Goal: Information Seeking & Learning: Learn about a topic

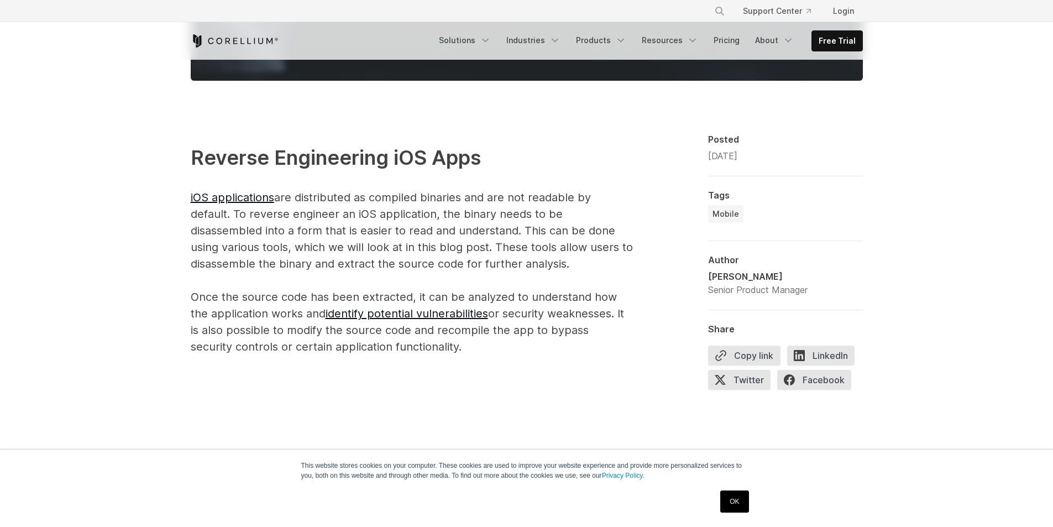
scroll to position [641, 0]
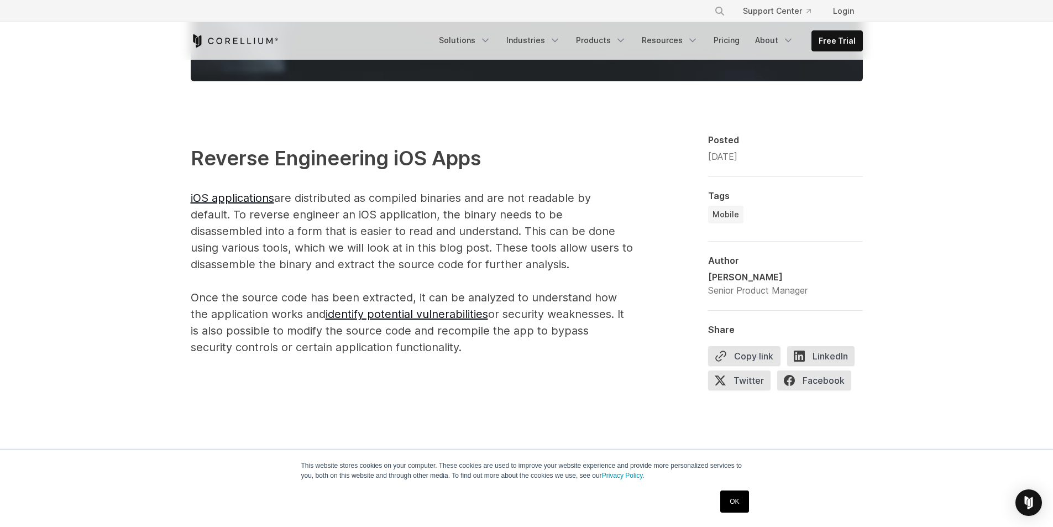
click at [296, 243] on p "Reverse Engineering iOS Apps iOS applications are distributed as compiled binar…" at bounding box center [412, 249] width 442 height 212
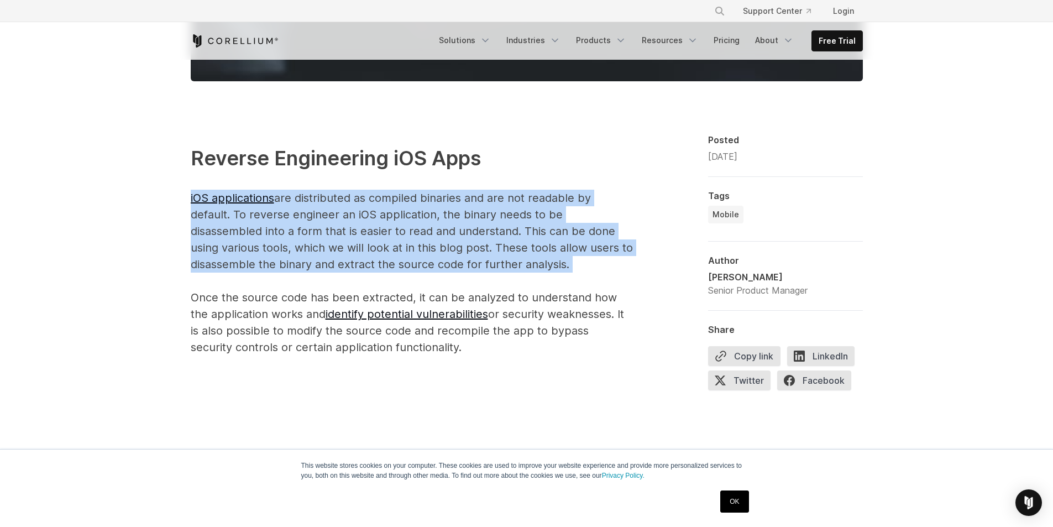
click at [296, 243] on p "Reverse Engineering iOS Apps iOS applications are distributed as compiled binar…" at bounding box center [412, 249] width 442 height 212
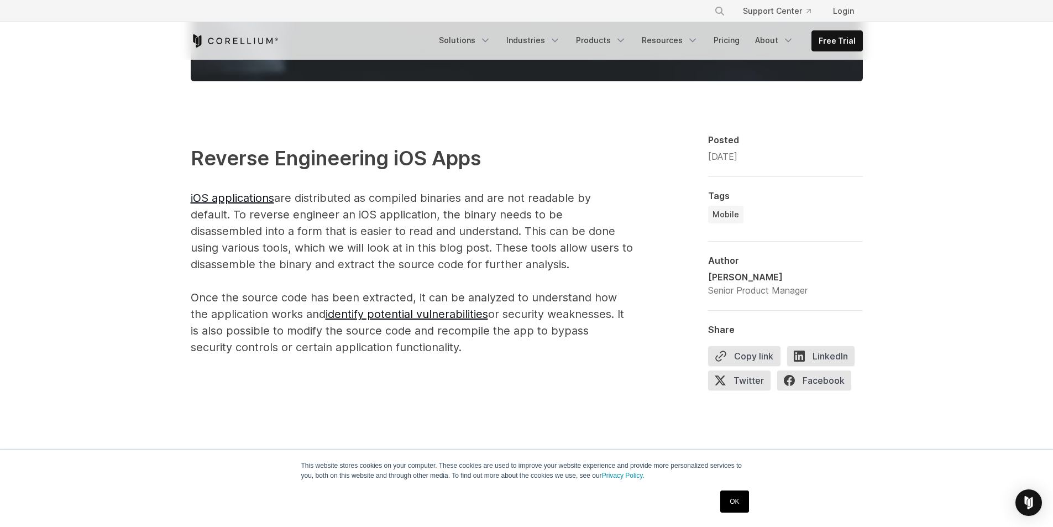
click at [235, 319] on p "Reverse Engineering iOS Apps iOS applications are distributed as compiled binar…" at bounding box center [412, 249] width 442 height 212
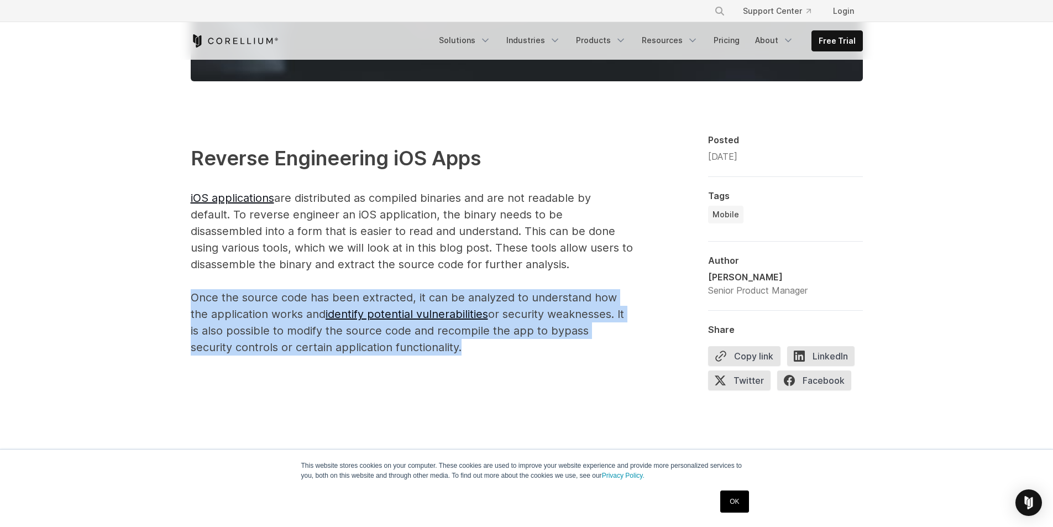
click at [235, 319] on p "Reverse Engineering iOS Apps iOS applications are distributed as compiled binar…" at bounding box center [412, 249] width 442 height 212
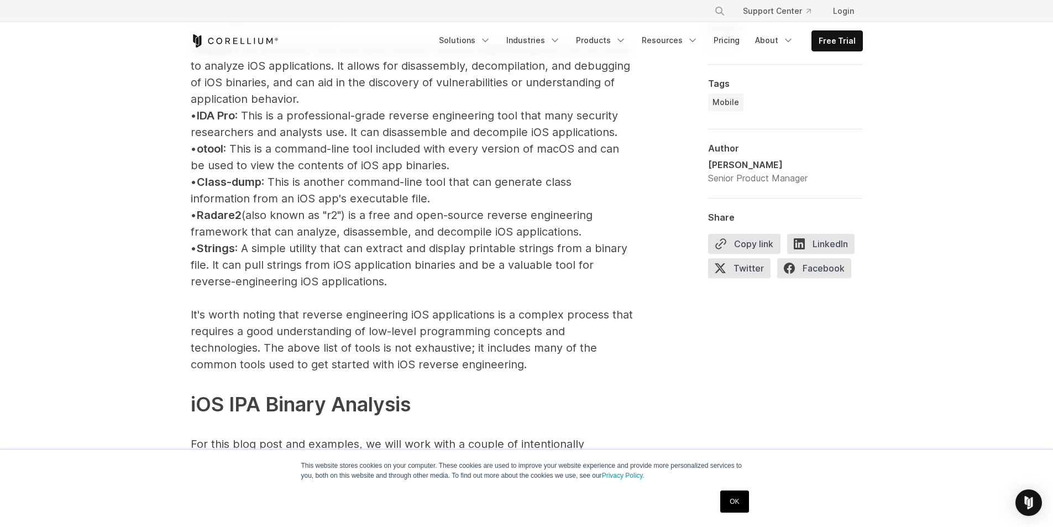
scroll to position [1307, 0]
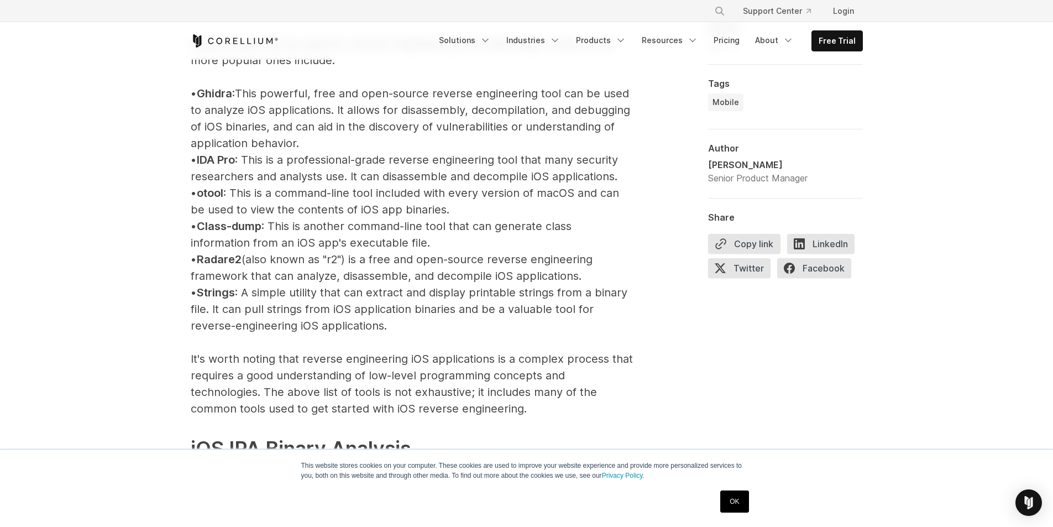
click at [271, 264] on p "iOS Reverse Engineering Tools Several tools can be used for reverse engineering…" at bounding box center [412, 326] width 442 height 740
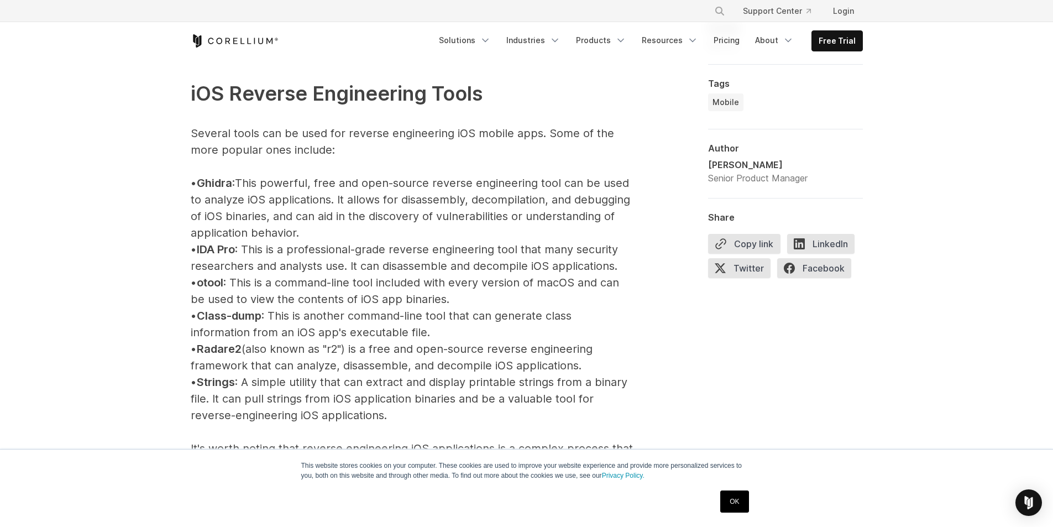
click at [386, 203] on p "iOS Reverse Engineering Tools Several tools can be used for reverse engineering…" at bounding box center [412, 415] width 442 height 740
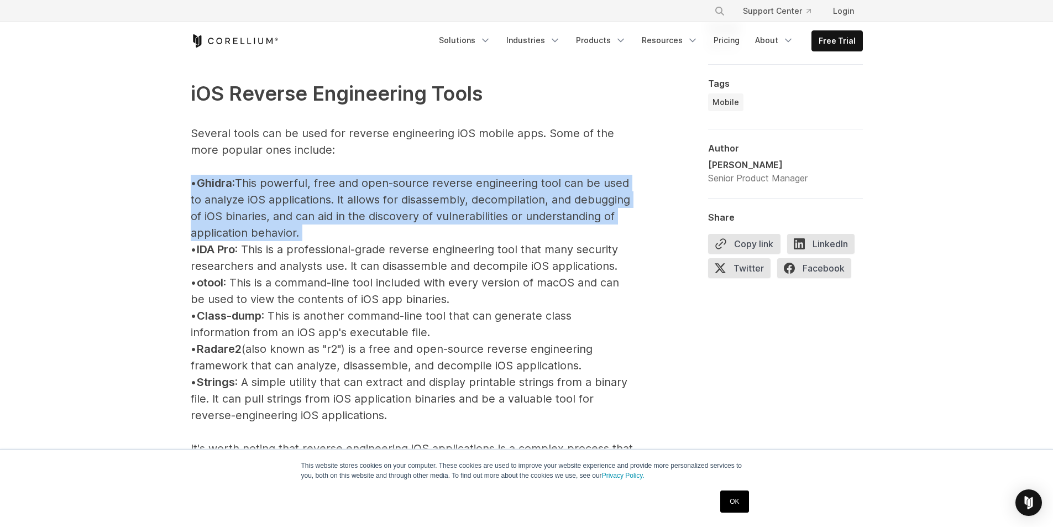
click at [386, 203] on p "iOS Reverse Engineering Tools Several tools can be used for reverse engineering…" at bounding box center [412, 415] width 442 height 740
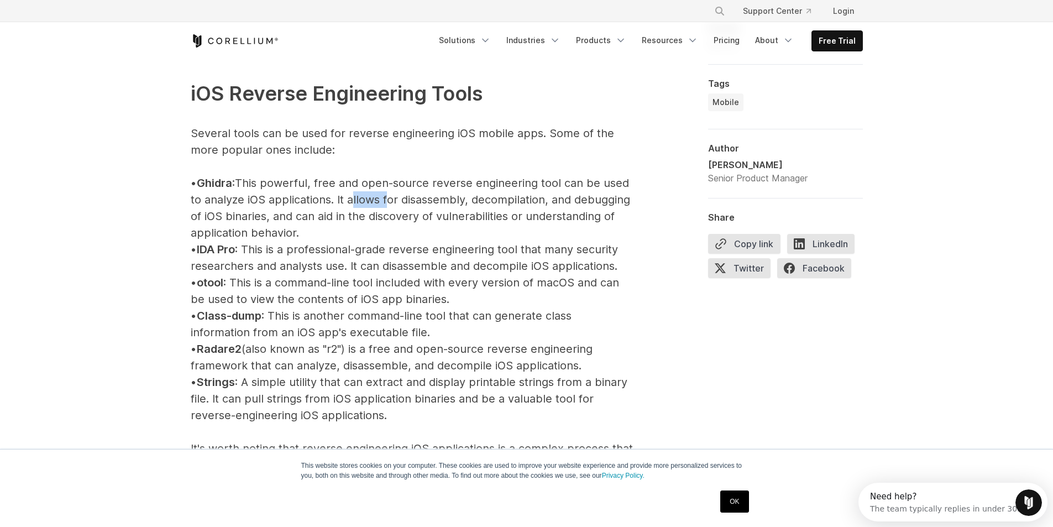
click at [386, 203] on p "iOS Reverse Engineering Tools Several tools can be used for reverse engineering…" at bounding box center [412, 415] width 442 height 740
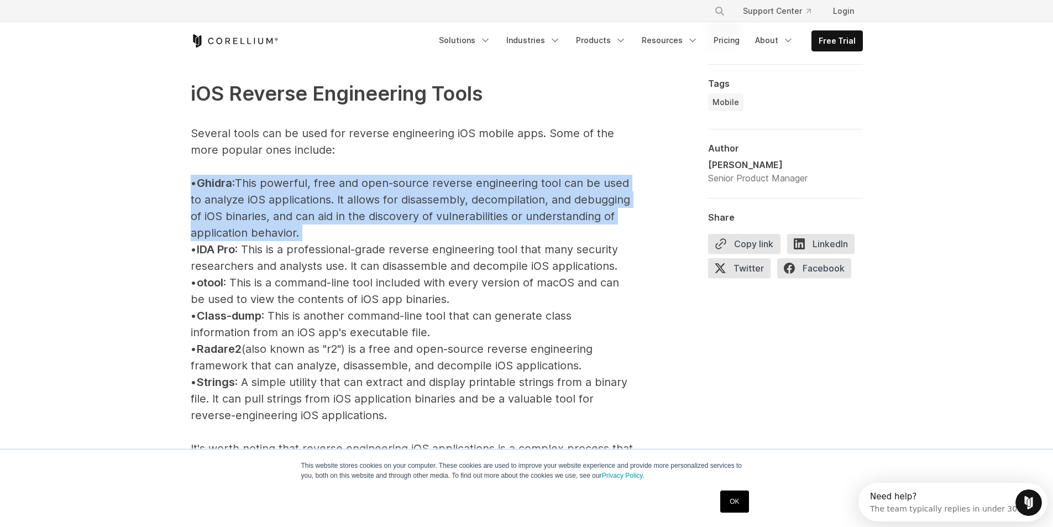
click at [386, 203] on p "iOS Reverse Engineering Tools Several tools can be used for reverse engineering…" at bounding box center [412, 415] width 442 height 740
click at [356, 225] on p "iOS Reverse Engineering Tools Several tools can be used for reverse engineering…" at bounding box center [412, 415] width 442 height 740
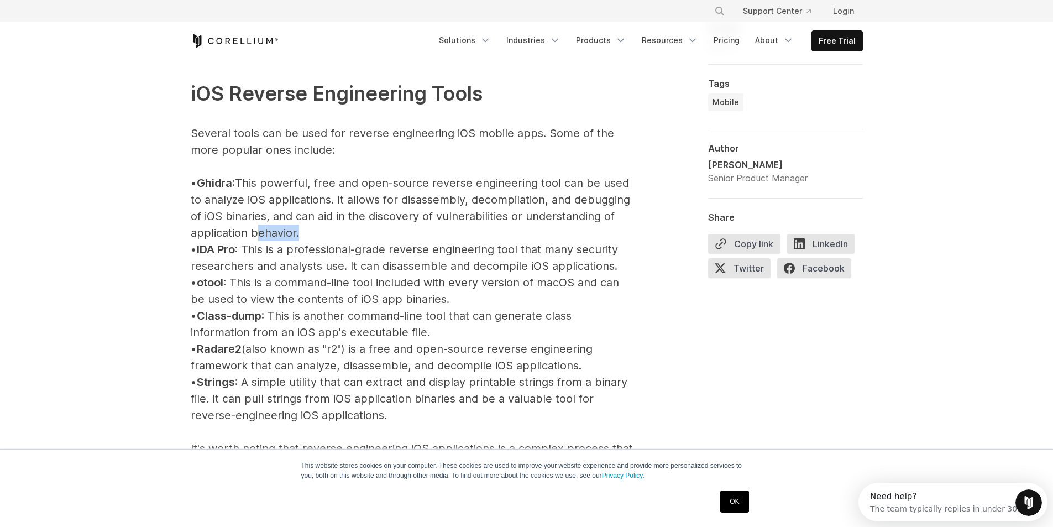
click at [356, 225] on p "iOS Reverse Engineering Tools Several tools can be used for reverse engineering…" at bounding box center [412, 415] width 442 height 740
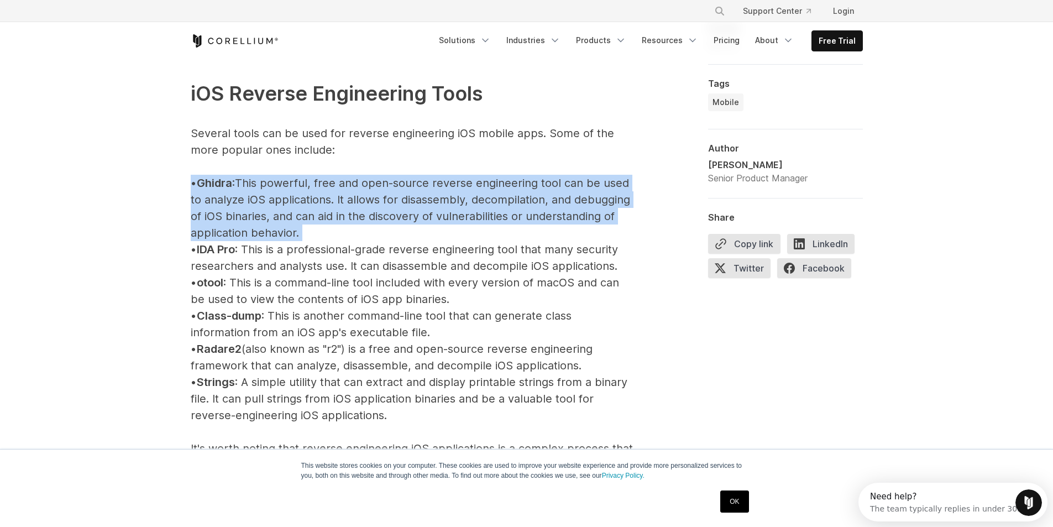
click at [356, 225] on p "iOS Reverse Engineering Tools Several tools can be used for reverse engineering…" at bounding box center [412, 415] width 442 height 740
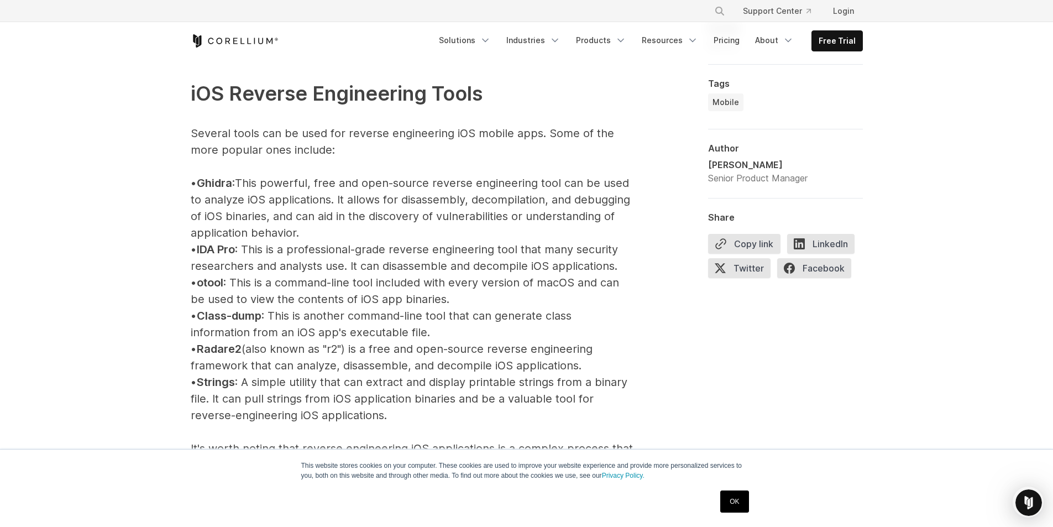
click at [358, 360] on p "iOS Reverse Engineering Tools Several tools can be used for reverse engineering…" at bounding box center [412, 415] width 442 height 740
click at [367, 325] on p "iOS Reverse Engineering Tools Several tools can be used for reverse engineering…" at bounding box center [412, 415] width 442 height 740
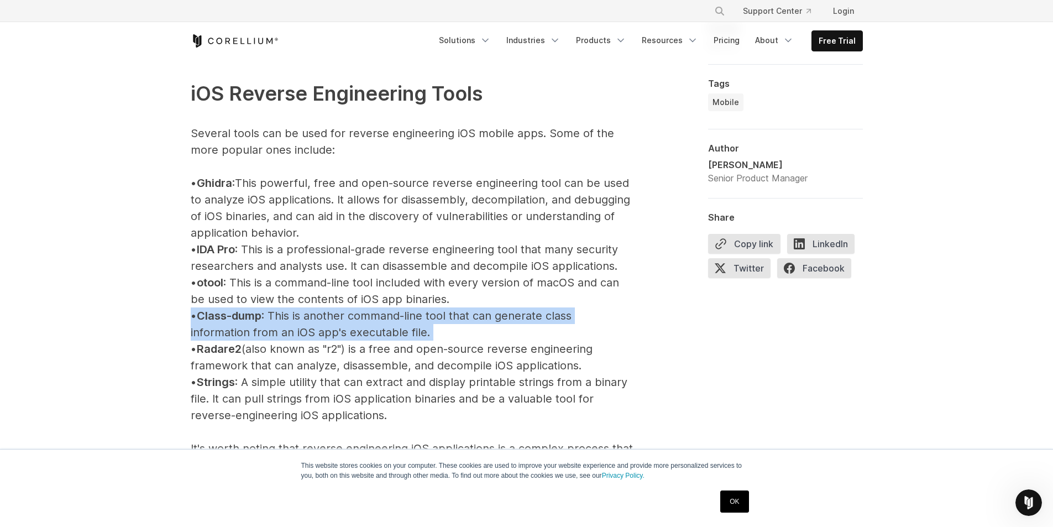
click at [367, 325] on p "iOS Reverse Engineering Tools Several tools can be used for reverse engineering…" at bounding box center [412, 415] width 442 height 740
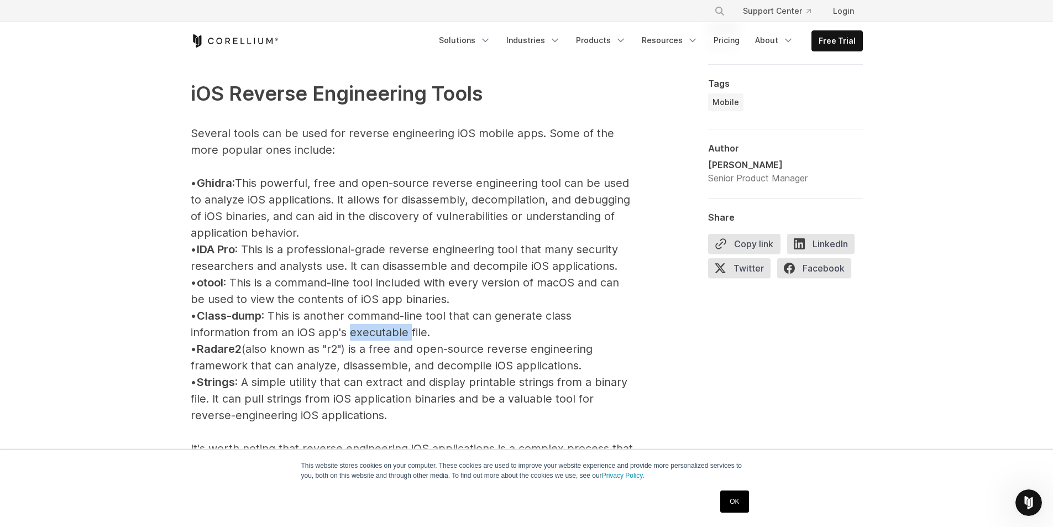
click at [367, 325] on p "iOS Reverse Engineering Tools Several tools can be used for reverse engineering…" at bounding box center [412, 415] width 442 height 740
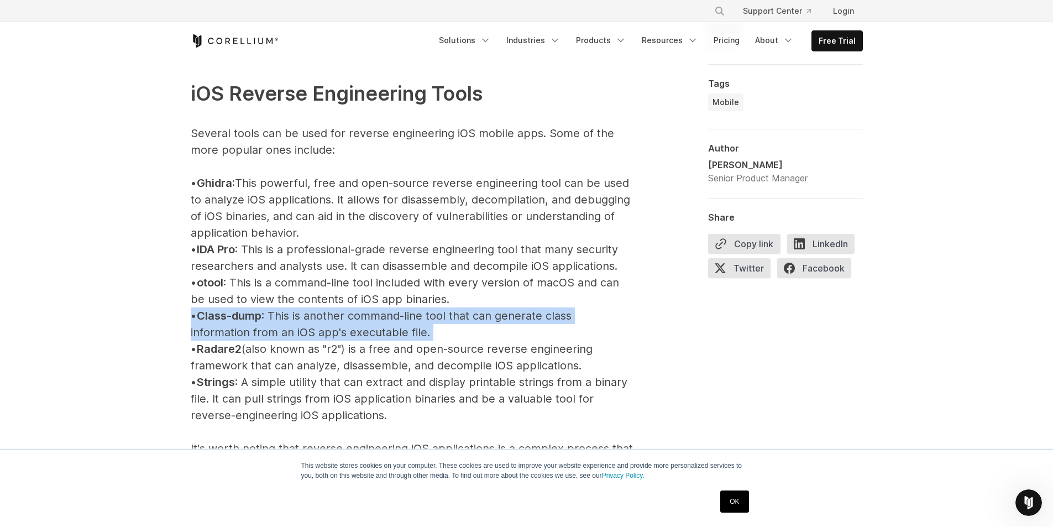
click at [367, 325] on p "iOS Reverse Engineering Tools Several tools can be used for reverse engineering…" at bounding box center [412, 415] width 442 height 740
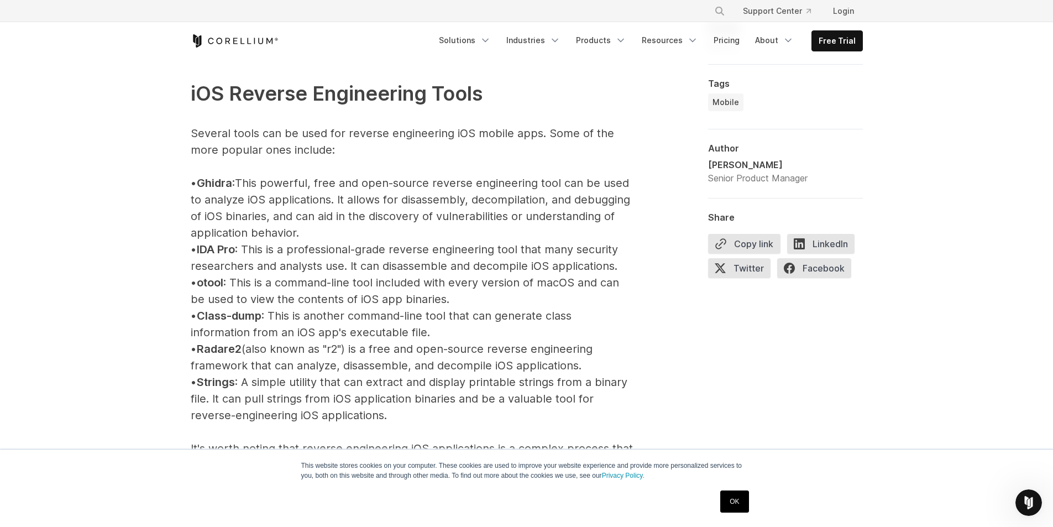
click at [252, 364] on p "iOS Reverse Engineering Tools Several tools can be used for reverse engineering…" at bounding box center [412, 415] width 442 height 740
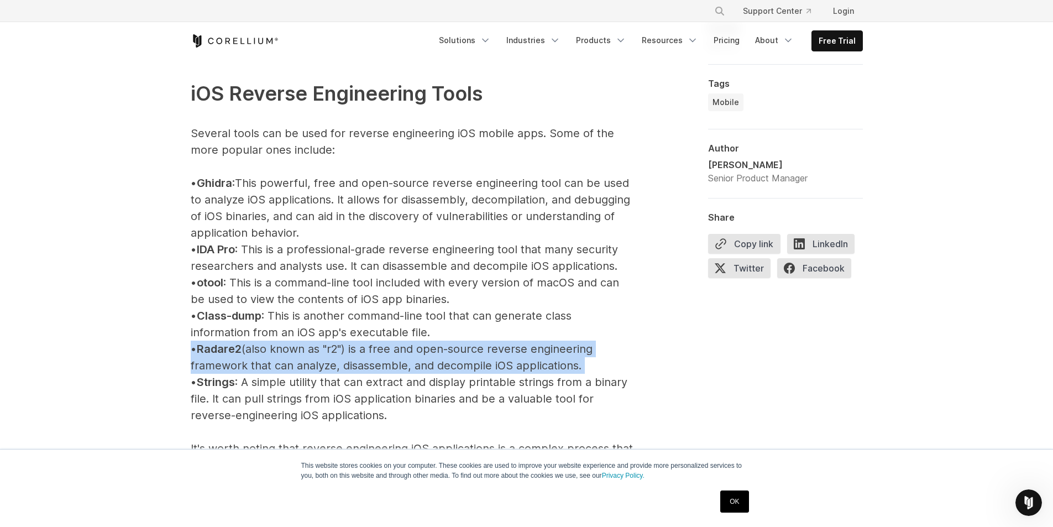
click at [252, 364] on p "iOS Reverse Engineering Tools Several tools can be used for reverse engineering…" at bounding box center [412, 415] width 442 height 740
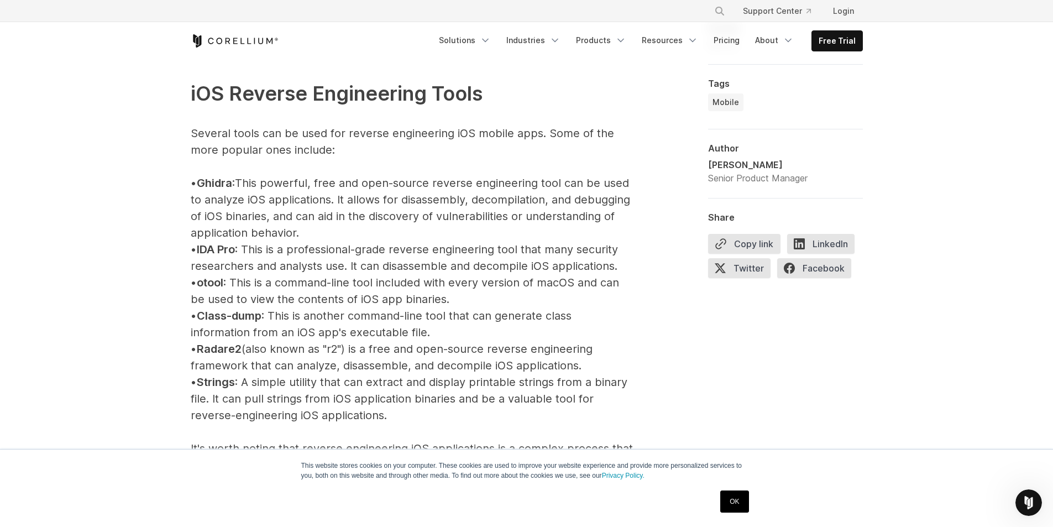
click at [279, 383] on p "iOS Reverse Engineering Tools Several tools can be used for reverse engineering…" at bounding box center [412, 415] width 442 height 740
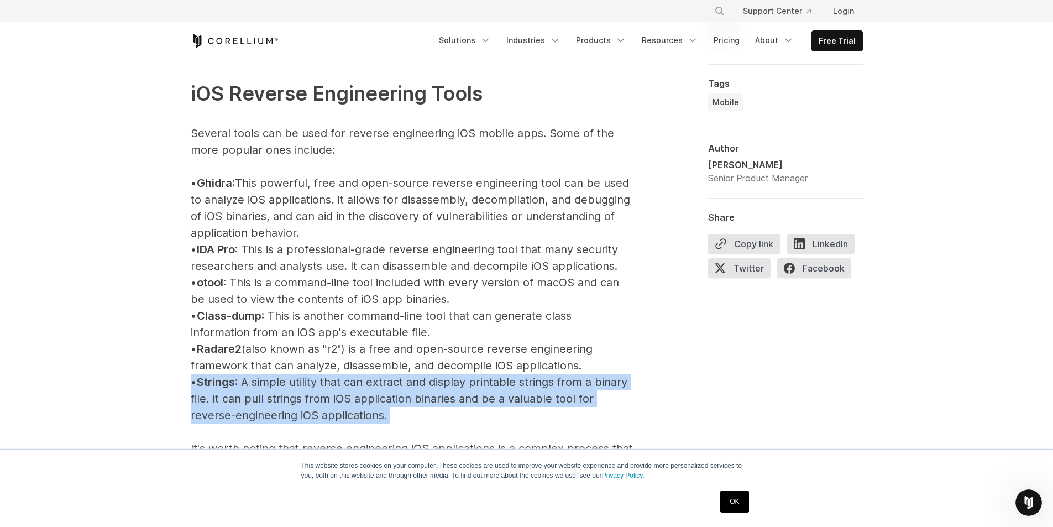
click at [279, 383] on p "iOS Reverse Engineering Tools Several tools can be used for reverse engineering…" at bounding box center [412, 415] width 442 height 740
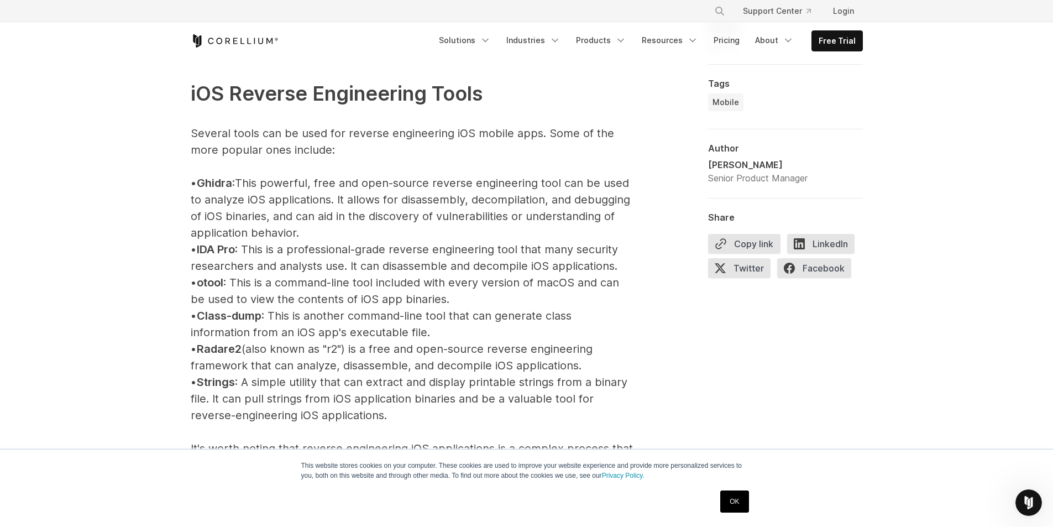
click at [286, 358] on p "iOS Reverse Engineering Tools Several tools can be used for reverse engineering…" at bounding box center [412, 415] width 442 height 740
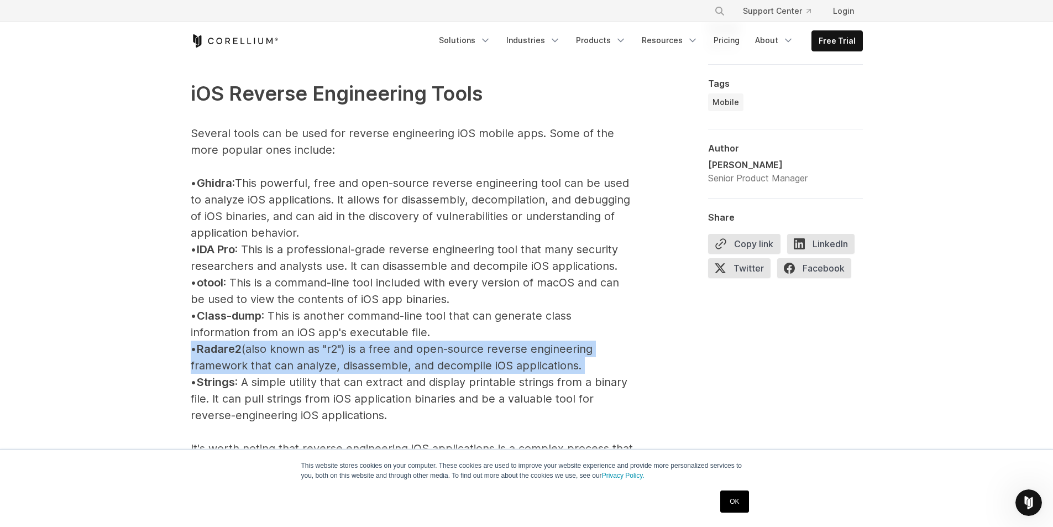
click at [286, 358] on p "iOS Reverse Engineering Tools Several tools can be used for reverse engineering…" at bounding box center [412, 415] width 442 height 740
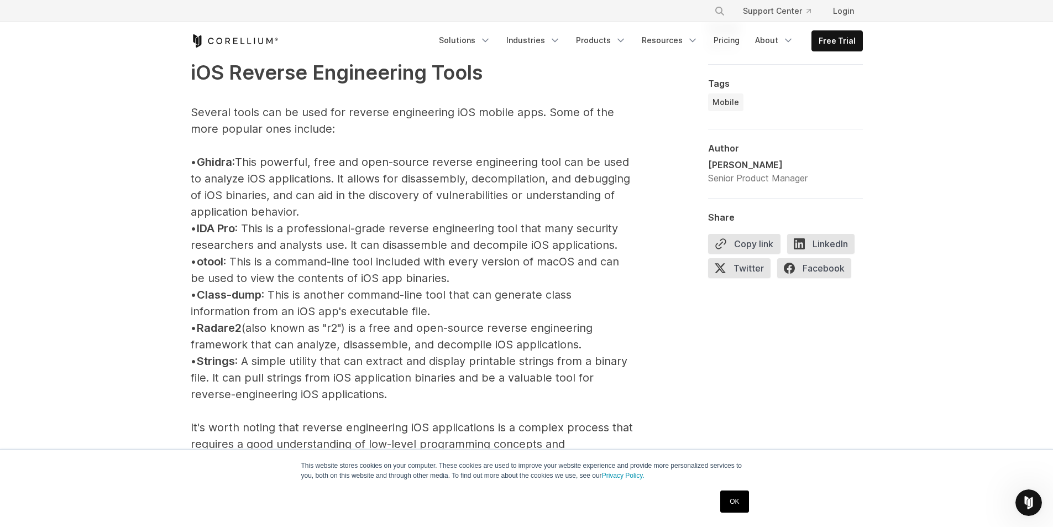
click at [232, 161] on span "Ghidra" at bounding box center [214, 161] width 35 height 13
copy span "Ghidra"
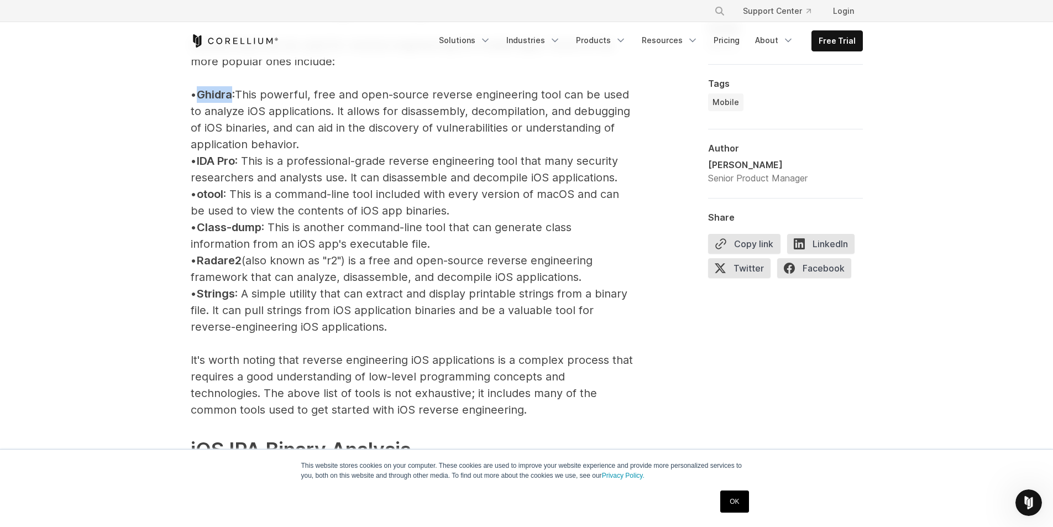
scroll to position [1307, 0]
click at [276, 222] on p "iOS Reverse Engineering Tools Several tools can be used for reverse engineering…" at bounding box center [412, 326] width 442 height 740
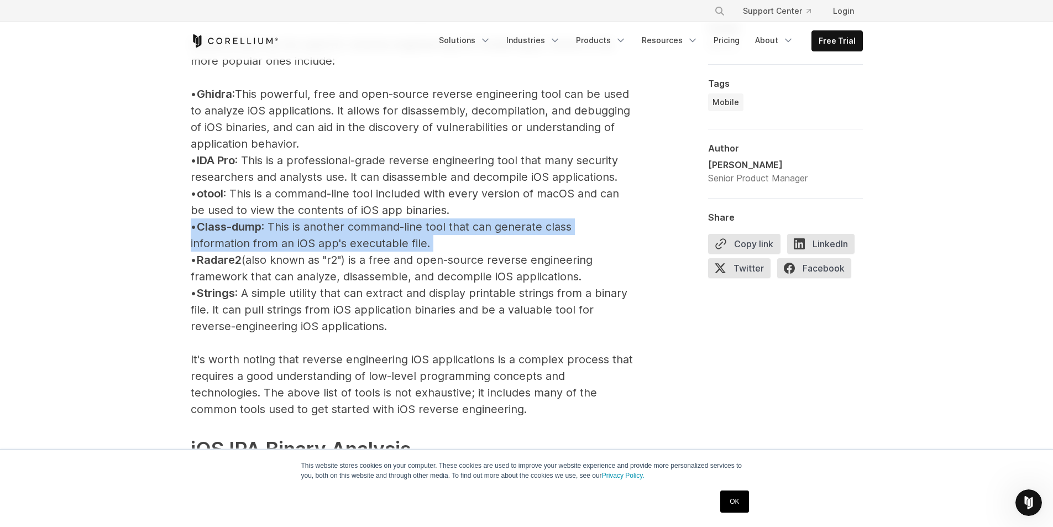
click at [276, 222] on p "iOS Reverse Engineering Tools Several tools can be used for reverse engineering…" at bounding box center [412, 326] width 442 height 740
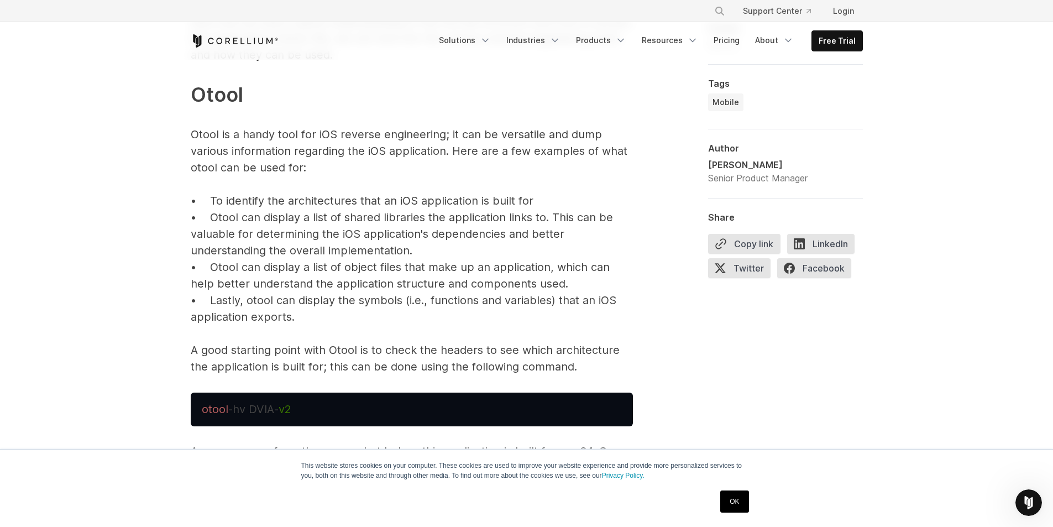
scroll to position [2374, 0]
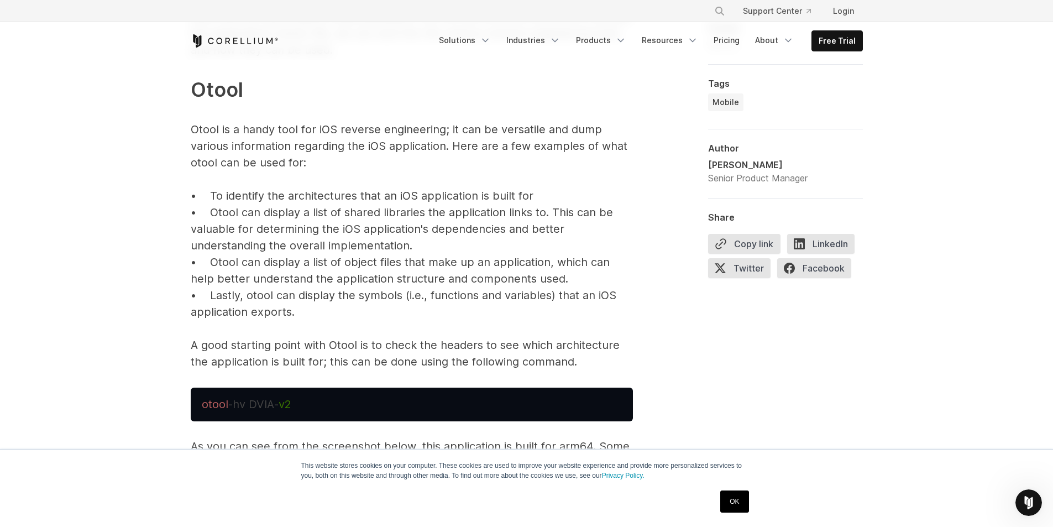
click at [271, 176] on p "Now that we have a good understanding of the IOS file structure and how to acce…" at bounding box center [412, 189] width 442 height 362
click at [309, 225] on p "Now that we have a good understanding of the IOS file structure and how to acce…" at bounding box center [412, 189] width 442 height 362
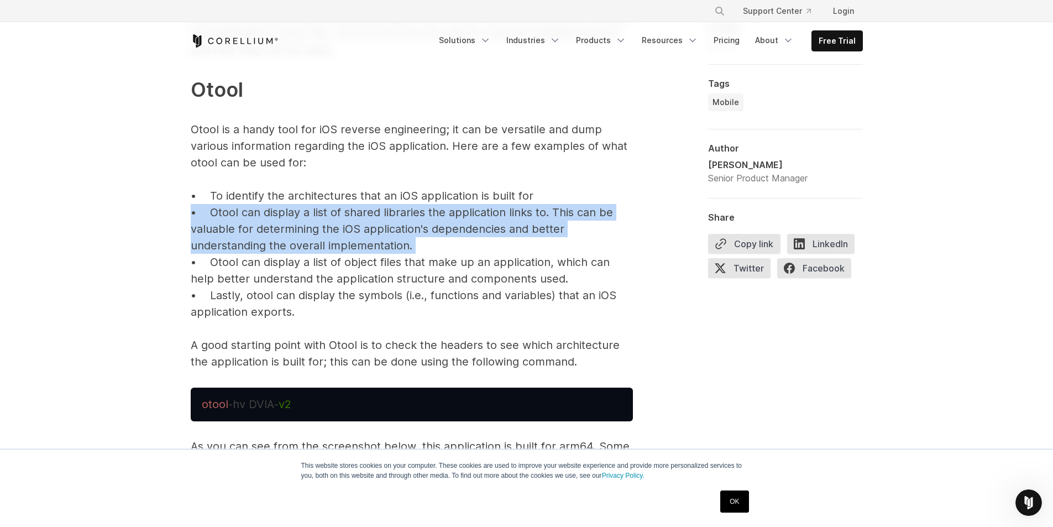
click at [309, 225] on p "Now that we have a good understanding of the IOS file structure and how to acce…" at bounding box center [412, 189] width 442 height 362
click at [325, 224] on p "Now that we have a good understanding of the IOS file structure and how to acce…" at bounding box center [412, 189] width 442 height 362
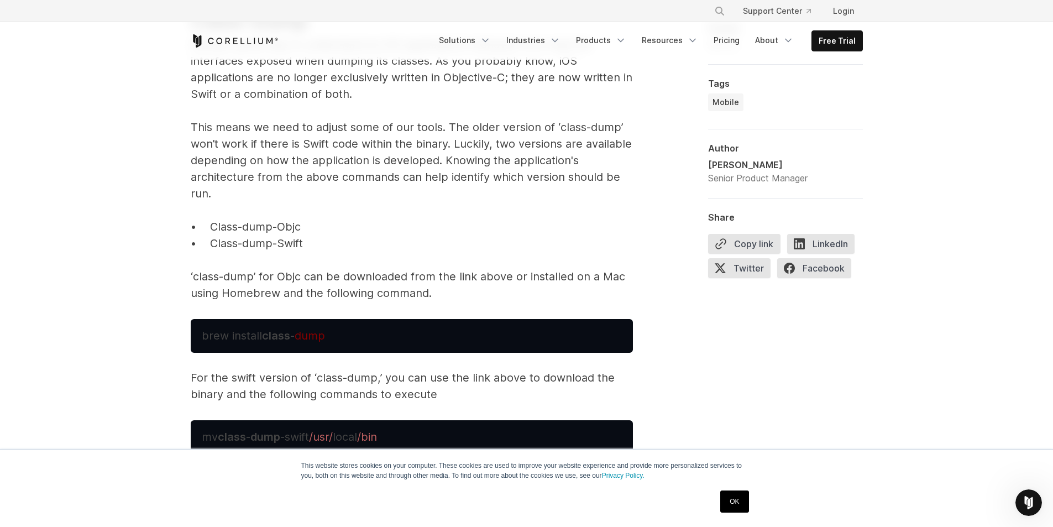
scroll to position [3563, 0]
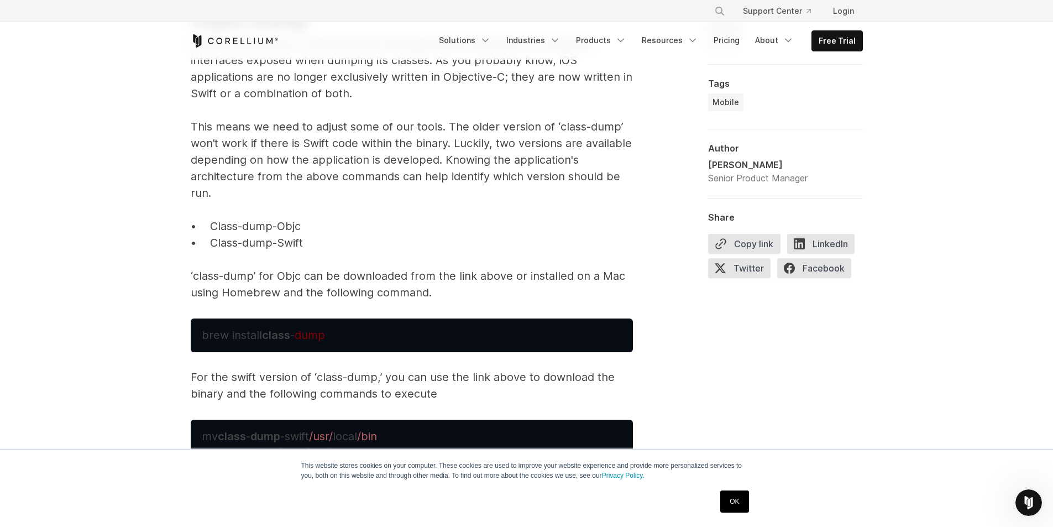
click at [320, 227] on p "While just looking at this information will not lead you directly to a vulnerab…" at bounding box center [412, 103] width 442 height 395
click at [321, 231] on p "While just looking at this information will not lead you directly to a vulnerab…" at bounding box center [412, 103] width 442 height 395
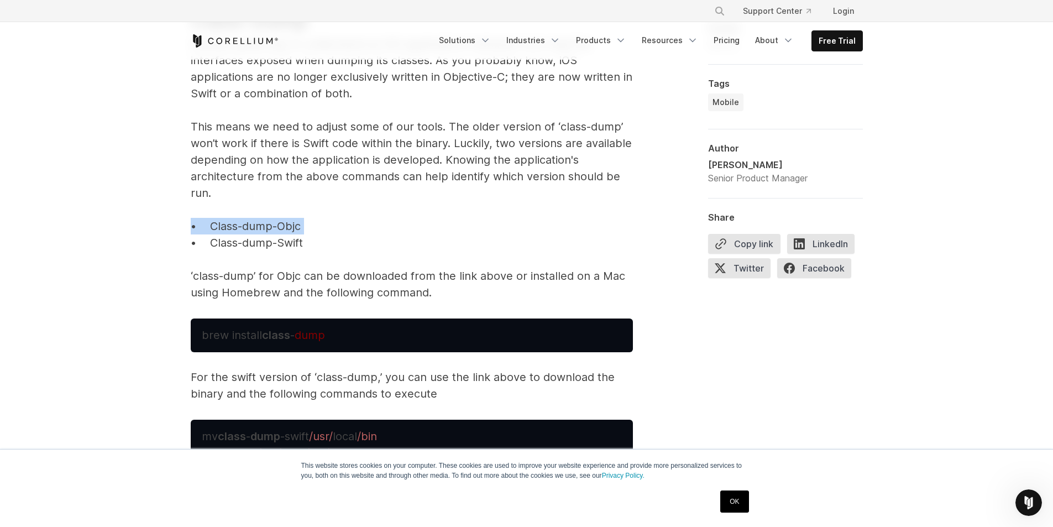
click at [321, 231] on p "While just looking at this information will not lead you directly to a vulnerab…" at bounding box center [412, 103] width 442 height 395
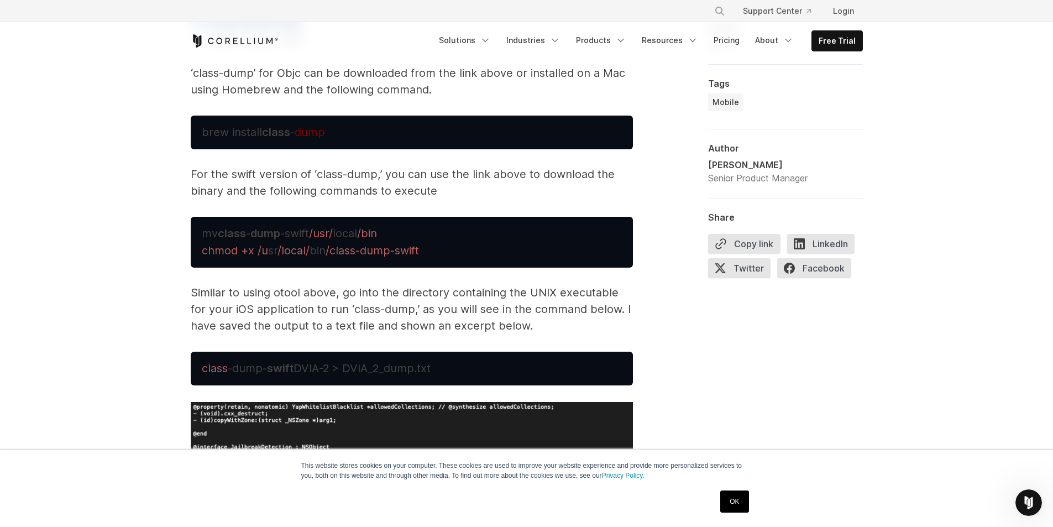
scroll to position [3778, 0]
